Goal: Navigation & Orientation: Find specific page/section

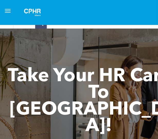
click at [8, 9] on span "menu" at bounding box center [8, 9] width 6 height 1
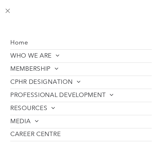
click at [17, 41] on span "Home" at bounding box center [19, 42] width 18 height 7
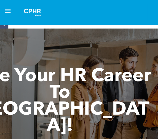
scroll to position [0, 39]
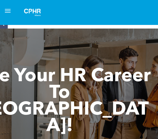
click at [115, 13] on div at bounding box center [79, 12] width 137 height 16
click at [35, 12] on img at bounding box center [33, 12] width 26 height 16
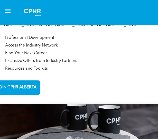
scroll to position [888, 0]
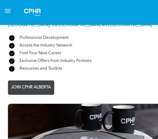
click at [39, 82] on span "JOIN CPHR ALBERTA" at bounding box center [30, 87] width 43 height 10
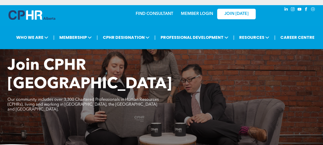
click at [158, 15] on link "MEMBER LOGIN" at bounding box center [197, 14] width 32 height 4
